Goal: Task Accomplishment & Management: Manage account settings

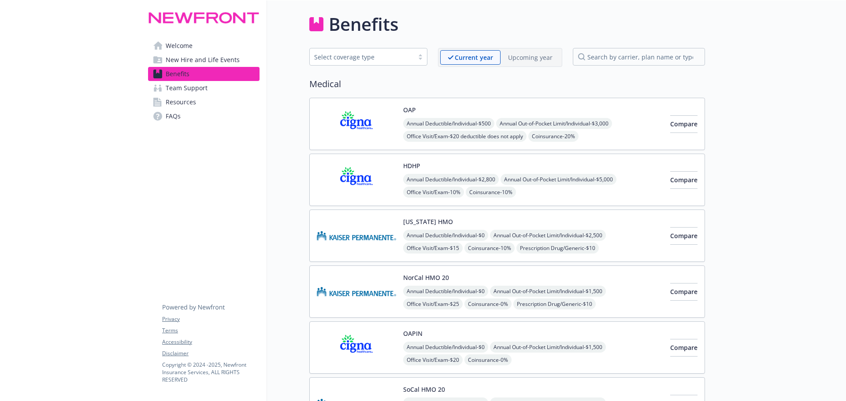
click at [415, 167] on button "HDHP" at bounding box center [411, 165] width 17 height 9
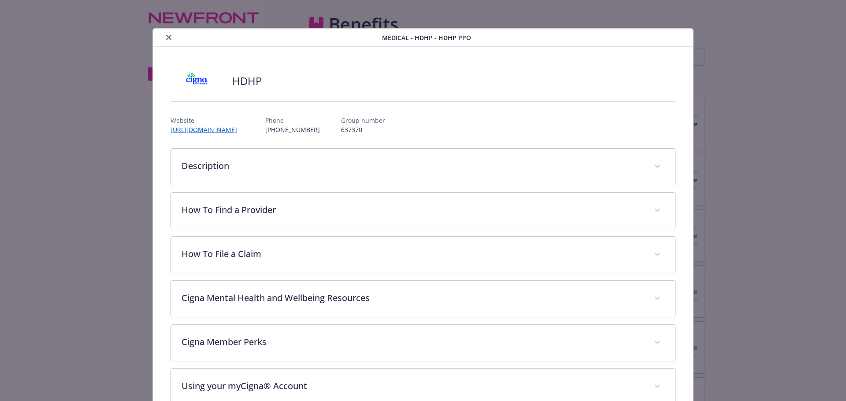
scroll to position [26, 0]
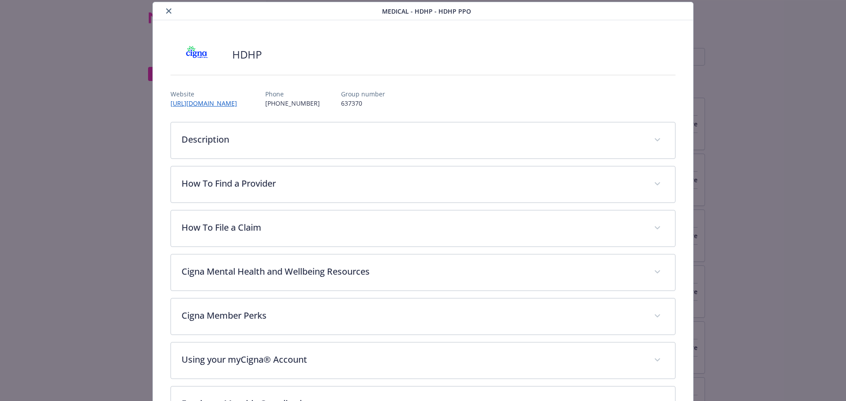
click at [166, 10] on icon "close" at bounding box center [168, 10] width 5 height 5
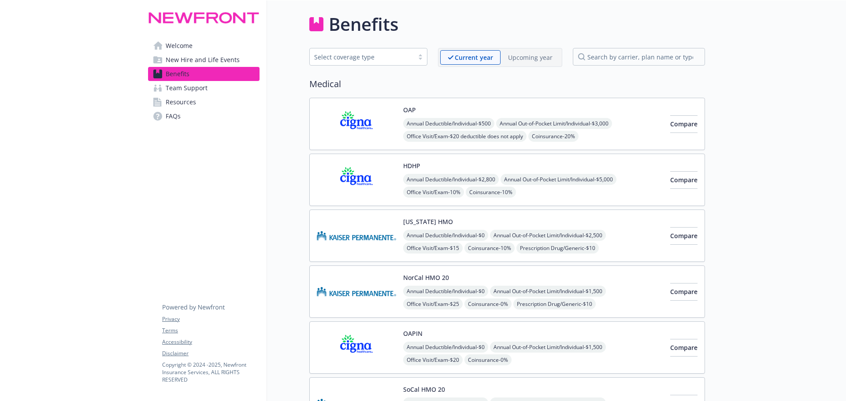
click at [415, 174] on div "HDHP Annual Deductible/Individual - $2,800 Annual Out-of-Pocket Limit/Individua…" at bounding box center [533, 179] width 260 height 37
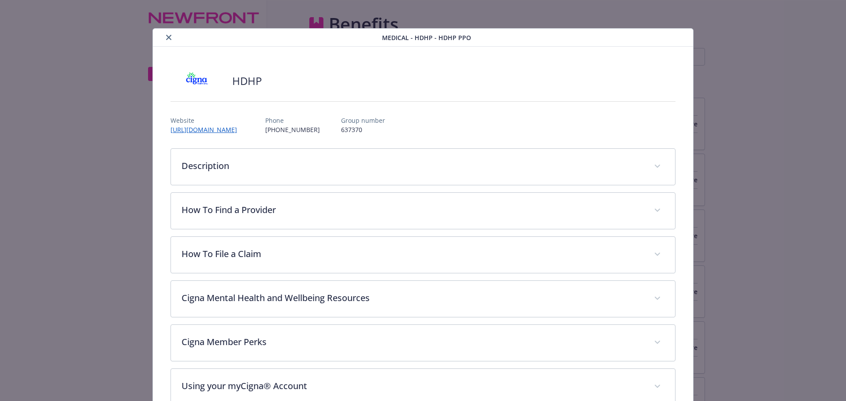
scroll to position [26, 0]
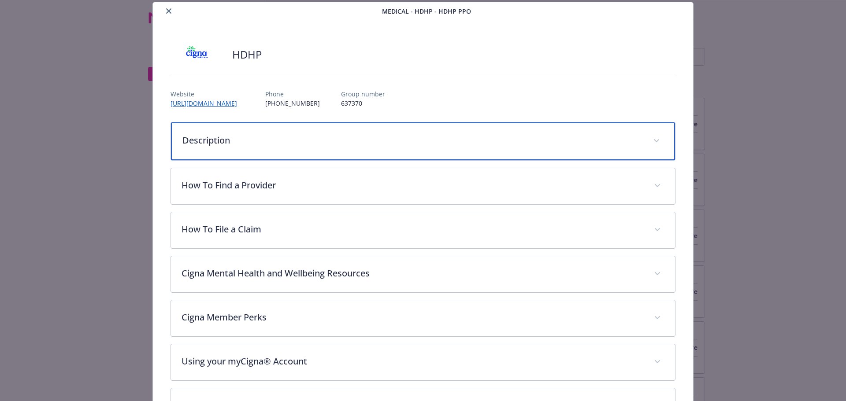
click at [651, 139] on span "details for plan Medical - HDHP - HDHP PPO" at bounding box center [656, 141] width 14 height 14
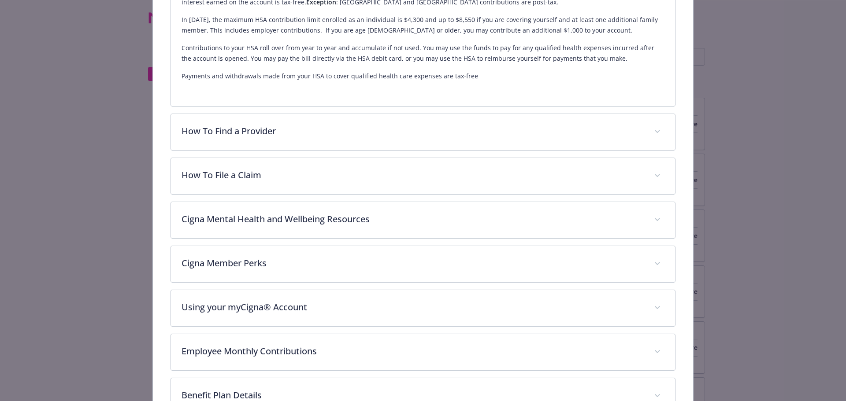
scroll to position [247, 0]
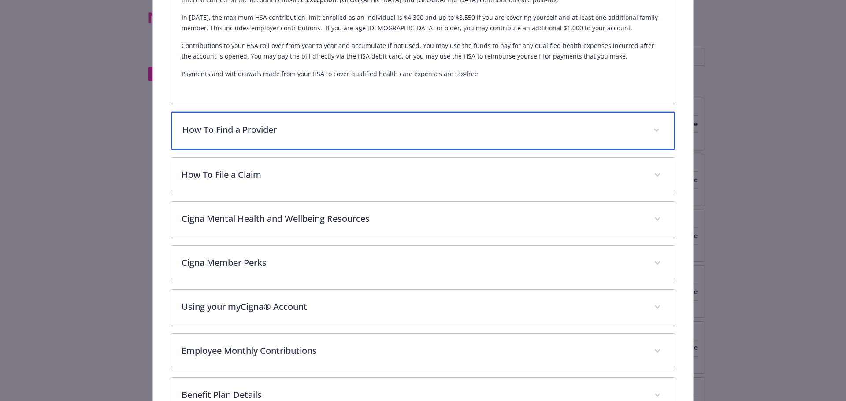
click at [654, 133] on span "details for plan Medical - HDHP - HDHP PPO" at bounding box center [656, 130] width 14 height 14
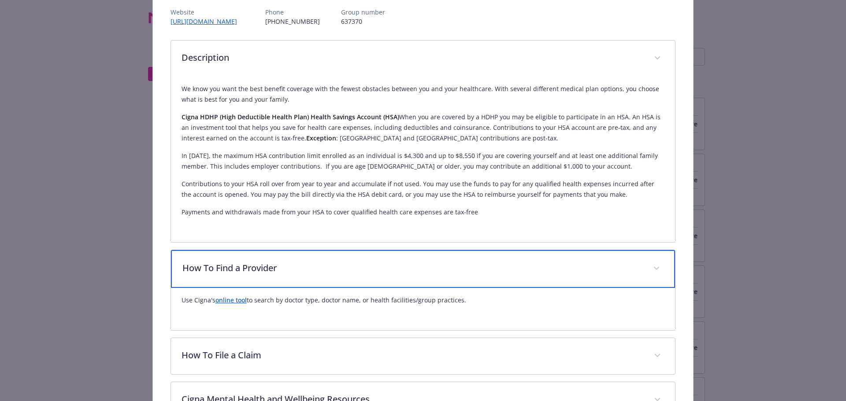
scroll to position [0, 0]
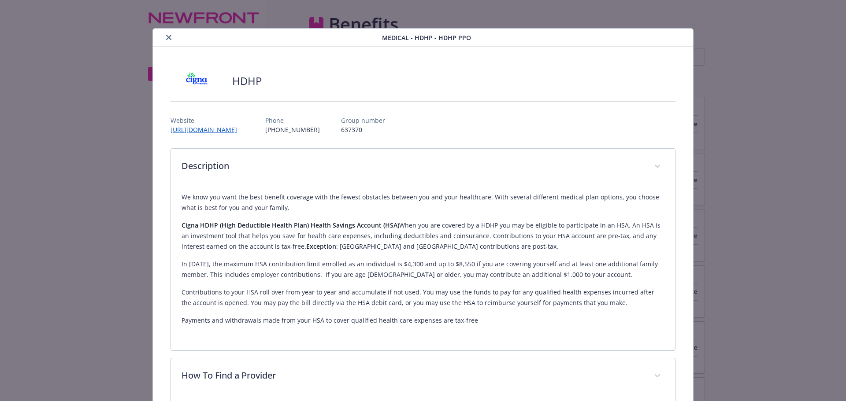
click at [166, 35] on icon "close" at bounding box center [168, 37] width 5 height 5
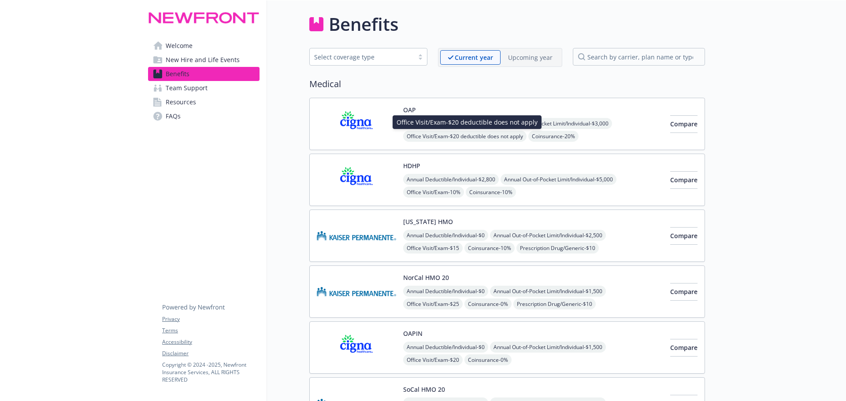
click at [449, 122] on div "Office Visit/Exam - $20 deductible does not apply Office Visit/Exam - $20 deduc…" at bounding box center [467, 122] width 149 height 14
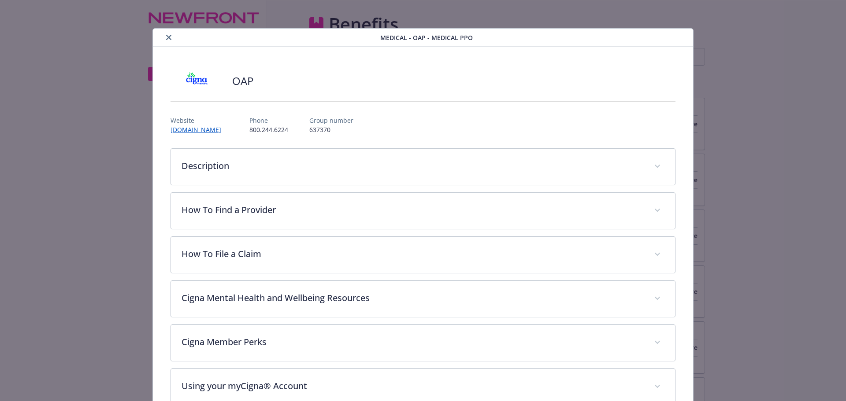
scroll to position [26, 0]
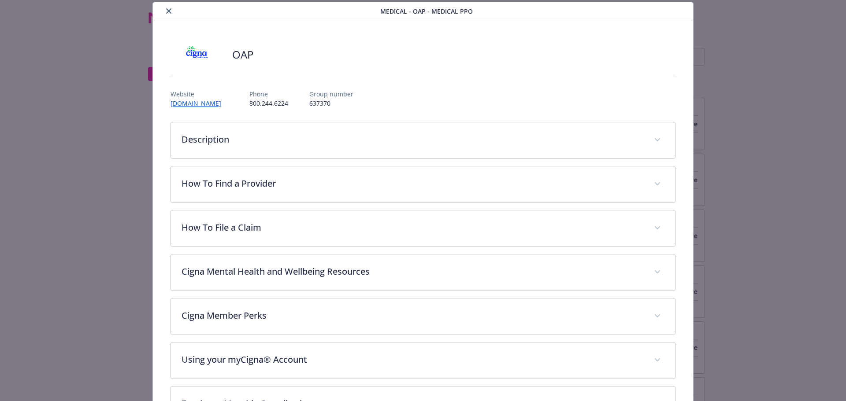
click at [170, 10] on button "close" at bounding box center [168, 11] width 11 height 11
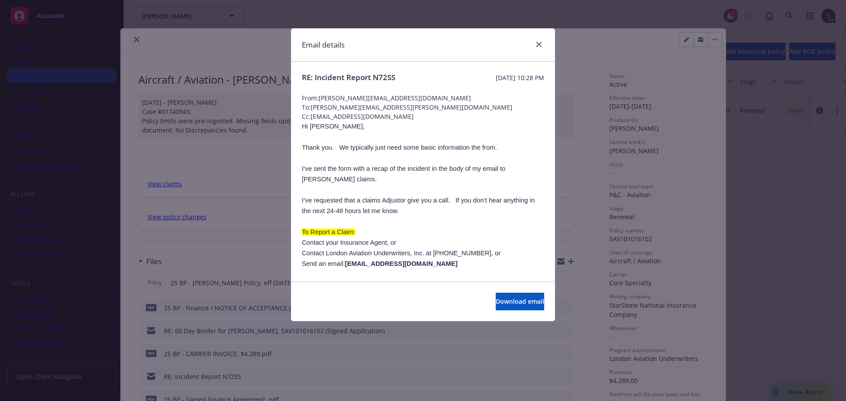
scroll to position [26, 0]
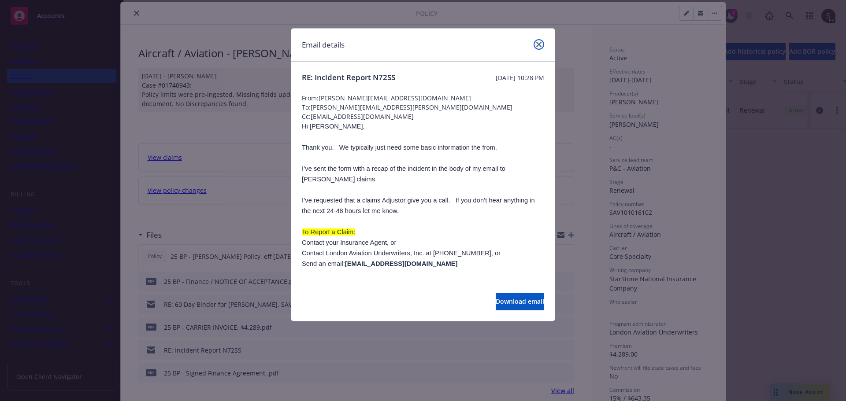
click at [535, 41] on link "close" at bounding box center [538, 44] width 11 height 11
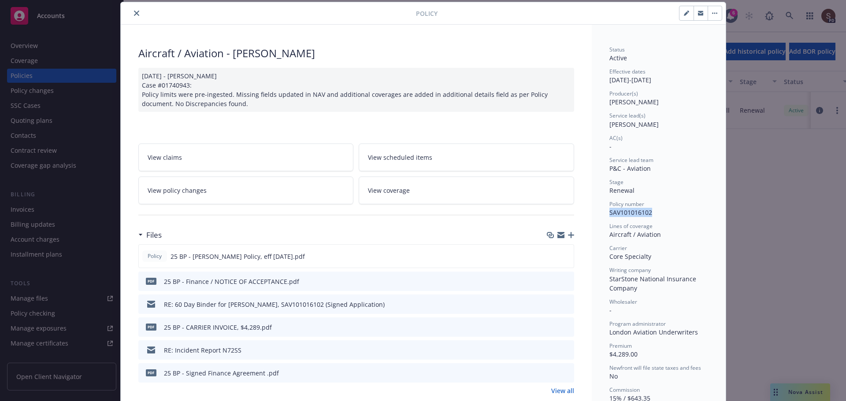
drag, startPoint x: 606, startPoint y: 213, endPoint x: 693, endPoint y: 219, distance: 87.9
click at [693, 219] on div "Status Active Effective dates [DATE] - [DATE] Producer(s) [PERSON_NAME] Service…" at bounding box center [658, 258] width 99 height 424
copy span "SAV101016102"
click at [137, 13] on button "close" at bounding box center [136, 13] width 11 height 11
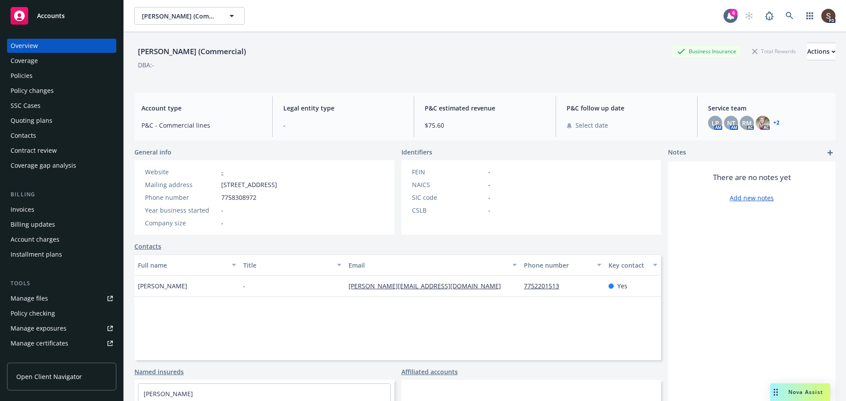
click at [31, 74] on div "Policies" at bounding box center [22, 76] width 22 height 14
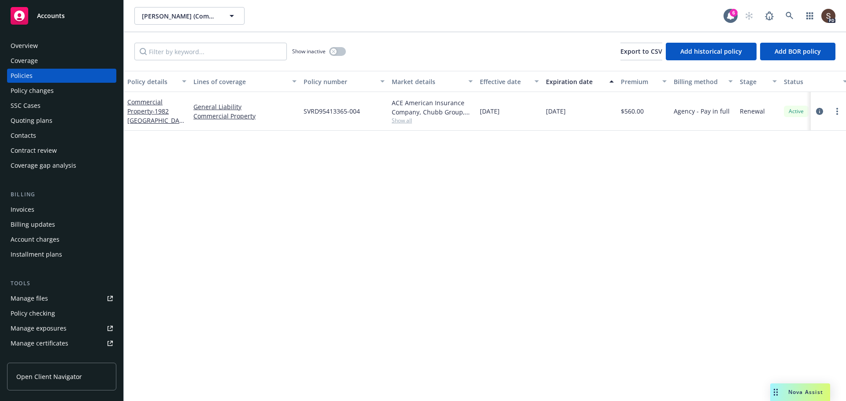
click at [34, 297] on div "Manage files" at bounding box center [29, 299] width 37 height 14
